Goal: Task Accomplishment & Management: Complete application form

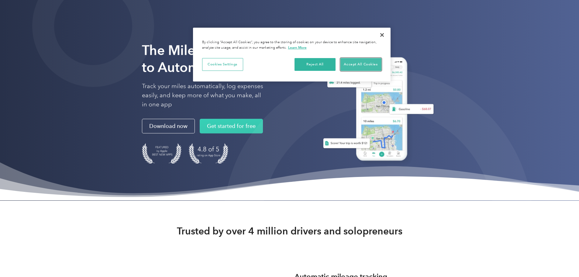
click at [348, 64] on button "Accept All Cookies" at bounding box center [361, 64] width 41 height 13
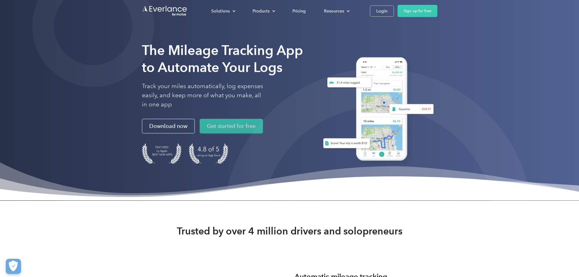
click at [200, 133] on link "Get started for free" at bounding box center [231, 126] width 63 height 15
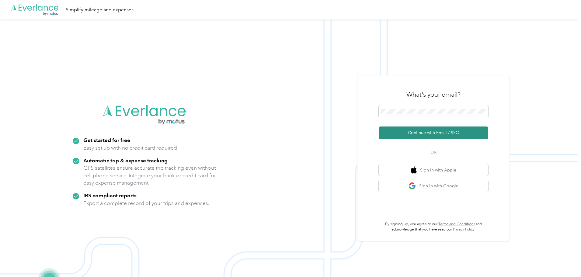
click at [431, 130] on button "Continue with Email / SSO" at bounding box center [433, 132] width 109 height 13
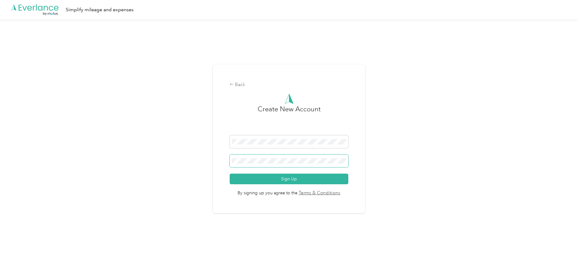
click at [300, 164] on span at bounding box center [289, 160] width 119 height 13
click at [287, 182] on button "Sign Up" at bounding box center [289, 179] width 119 height 11
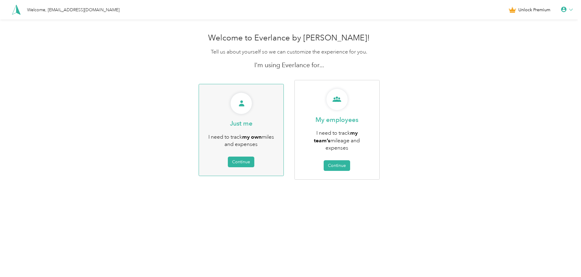
click at [245, 151] on div "Just me I need to track my own miles and expenses Continue" at bounding box center [241, 130] width 85 height 92
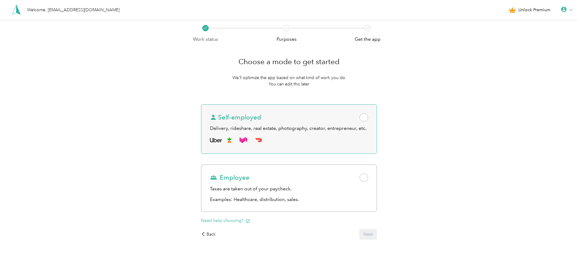
click at [365, 116] on span at bounding box center [363, 117] width 9 height 9
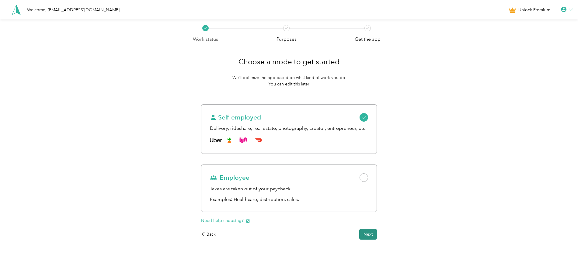
click at [369, 236] on button "Next" at bounding box center [368, 234] width 18 height 11
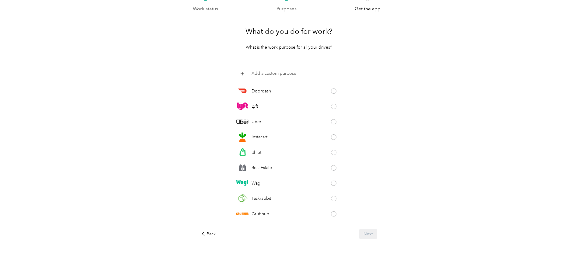
click at [275, 74] on p "Add a custom purpose" at bounding box center [273, 73] width 45 height 6
click at [381, 164] on div "What do you do for work? What is the work purpose for all your drives? Doordash…" at bounding box center [288, 130] width 192 height 234
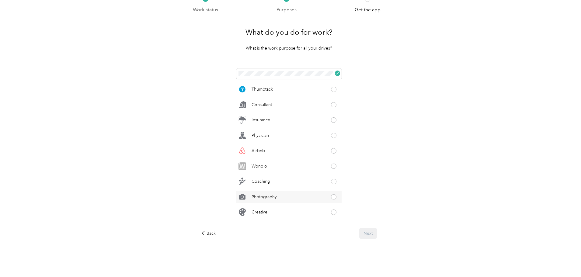
scroll to position [273, 0]
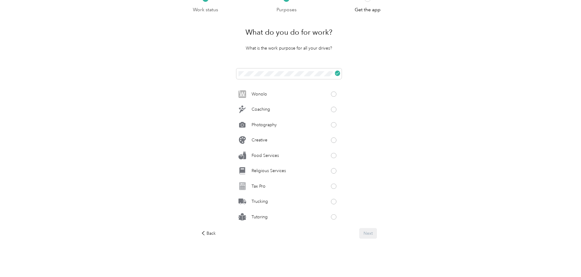
click at [373, 235] on div "Back Next" at bounding box center [288, 233] width 175 height 11
click at [371, 118] on div "Doordash Lyft Uber Instacart Shipt Real Estate Wag! Taskrabbit Grubhub Favor Am…" at bounding box center [288, 145] width 175 height 154
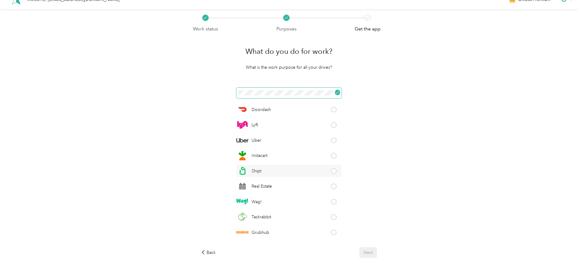
scroll to position [0, 0]
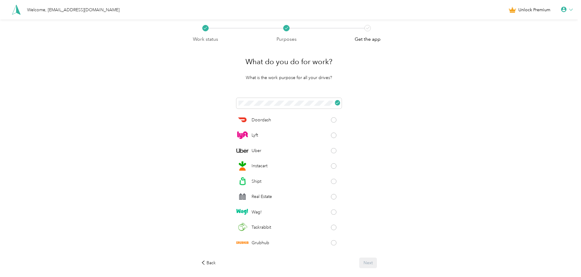
click at [367, 262] on div "Back Next" at bounding box center [288, 263] width 175 height 11
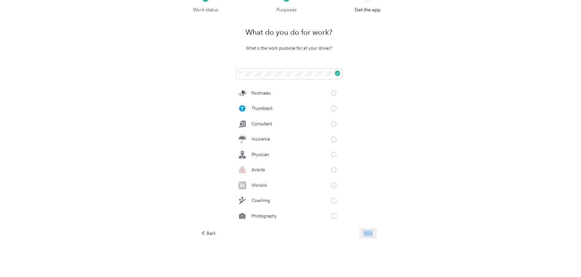
scroll to position [60, 0]
click at [417, 206] on div "Work status Purposes Get the app What do you do for work? What is the work purp…" at bounding box center [289, 133] width 578 height 287
click at [370, 154] on div "Doordash Lyft Uber Instacart Shipt Real Estate Wag! Taskrabbit Grubhub Favor Am…" at bounding box center [288, 145] width 175 height 154
click at [365, 234] on div "Back Next" at bounding box center [288, 233] width 175 height 11
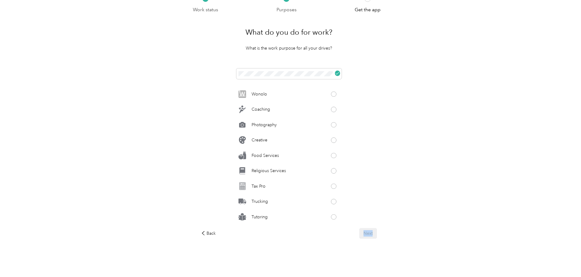
click at [365, 234] on div "Back Next" at bounding box center [288, 233] width 175 height 11
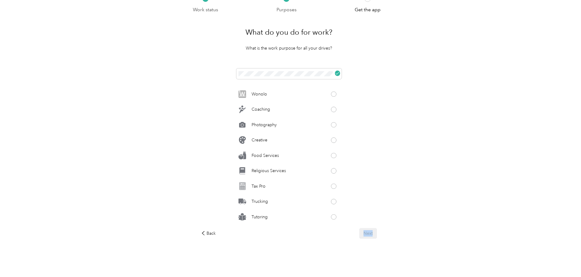
click at [365, 234] on div "Back Next" at bounding box center [288, 233] width 175 height 11
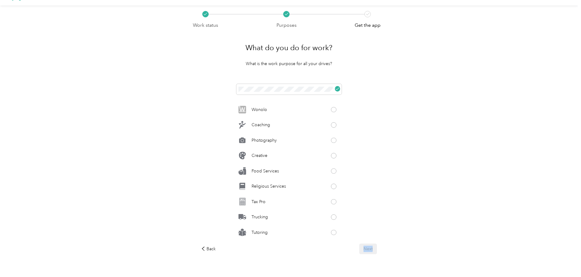
scroll to position [0, 0]
